Goal: Information Seeking & Learning: Learn about a topic

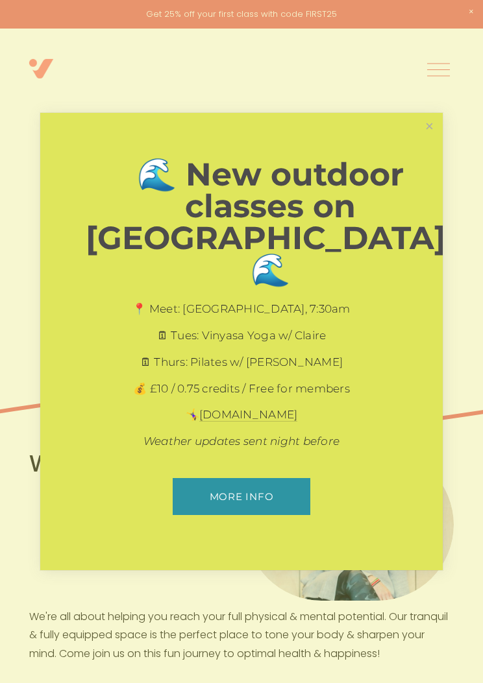
click at [440, 138] on link "Close" at bounding box center [429, 126] width 23 height 23
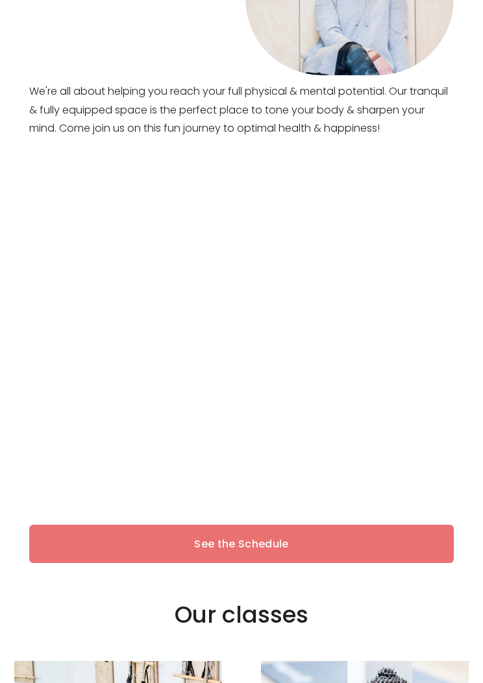
click at [377, 550] on link "See the Schedule" at bounding box center [241, 544] width 425 height 38
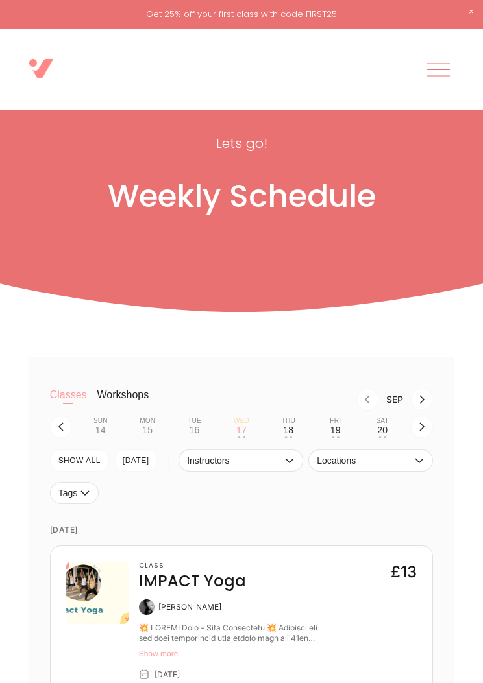
click at [300, 426] on button "Thu 18 • •" at bounding box center [288, 426] width 36 height 25
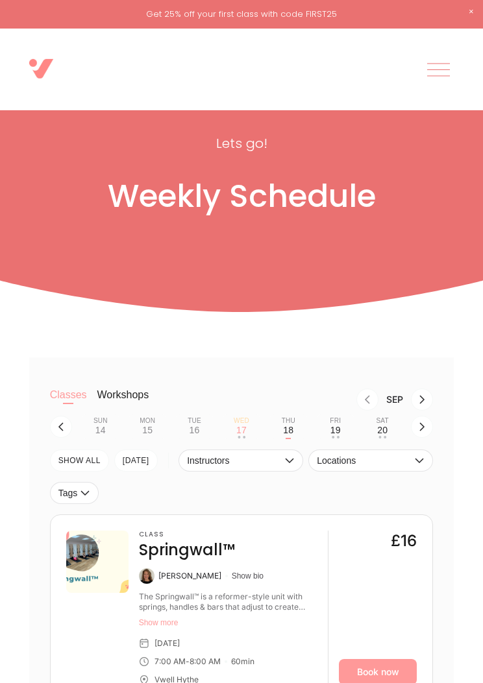
click at [442, 66] on div at bounding box center [438, 69] width 23 height 23
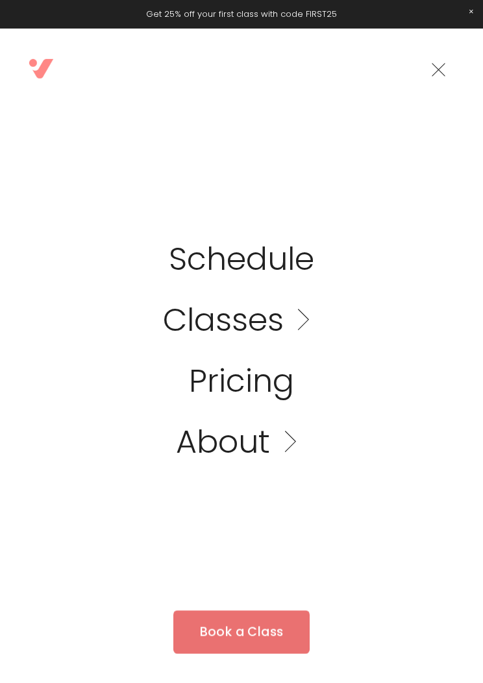
click at [271, 389] on link "Pricing" at bounding box center [241, 381] width 105 height 32
